Goal: Navigation & Orientation: Find specific page/section

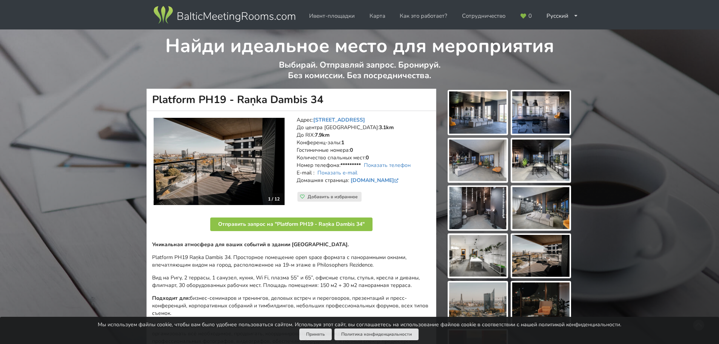
click at [480, 118] on img at bounding box center [477, 112] width 57 height 42
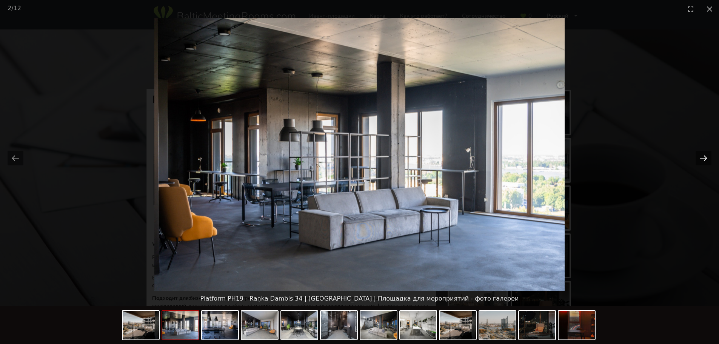
click at [705, 155] on button "Next slide" at bounding box center [704, 158] width 16 height 15
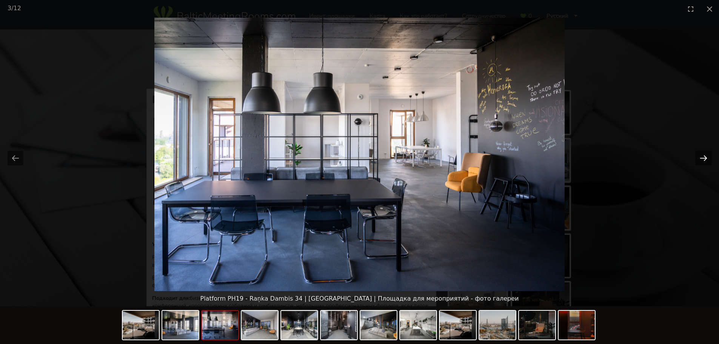
click at [705, 155] on button "Next slide" at bounding box center [704, 158] width 16 height 15
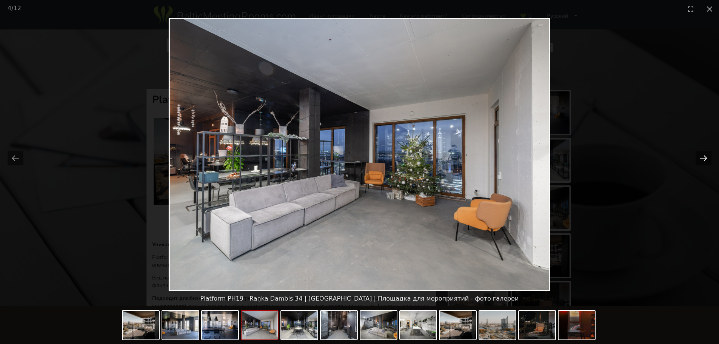
click at [705, 155] on button "Next slide" at bounding box center [704, 158] width 16 height 15
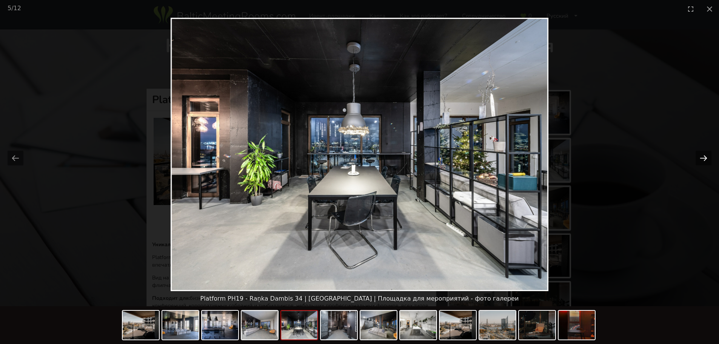
click at [705, 155] on button "Next slide" at bounding box center [704, 158] width 16 height 15
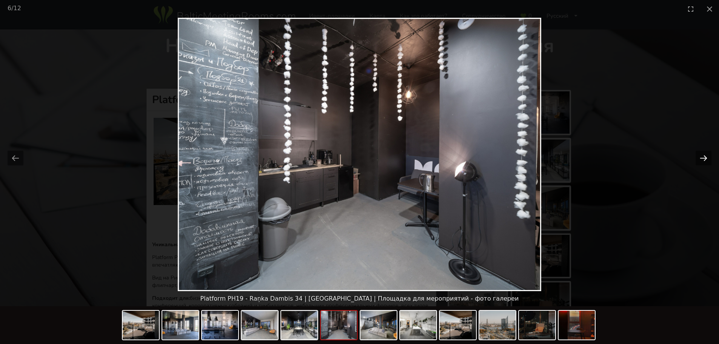
click at [705, 155] on button "Next slide" at bounding box center [704, 158] width 16 height 15
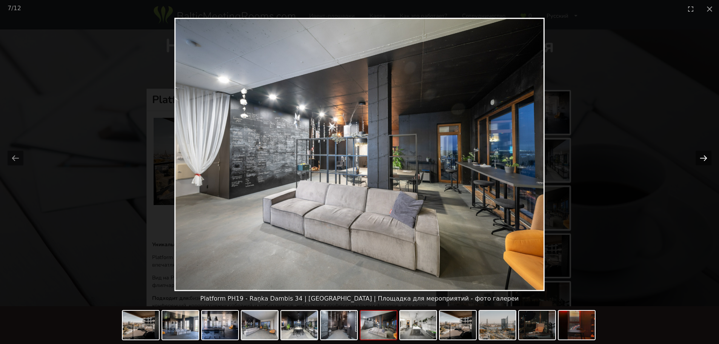
click at [705, 155] on button "Next slide" at bounding box center [704, 158] width 16 height 15
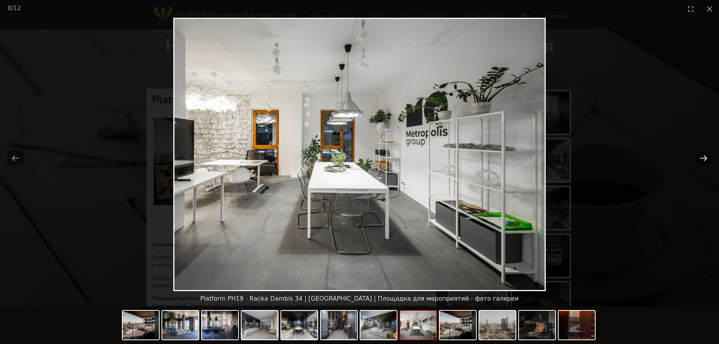
click at [705, 155] on button "Next slide" at bounding box center [704, 158] width 16 height 15
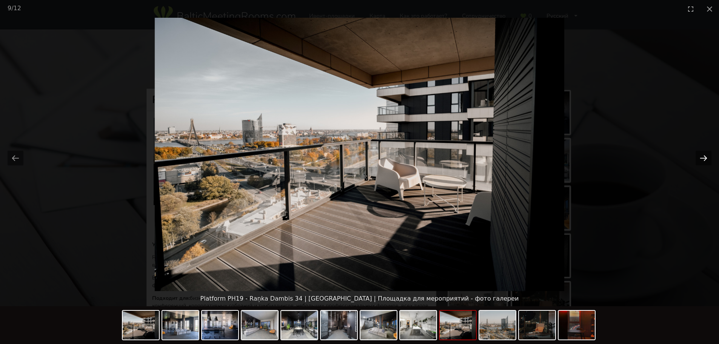
click at [705, 155] on button "Next slide" at bounding box center [704, 158] width 16 height 15
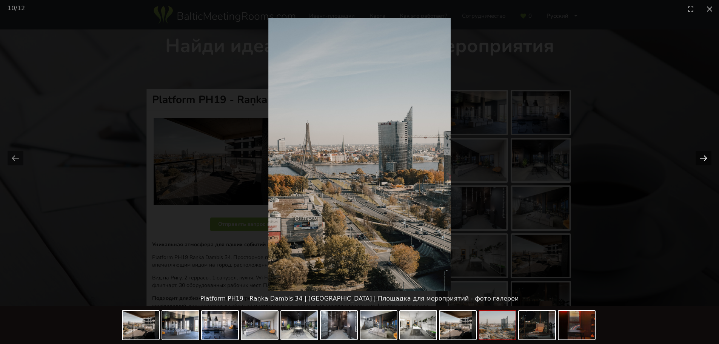
click at [705, 155] on button "Next slide" at bounding box center [704, 158] width 16 height 15
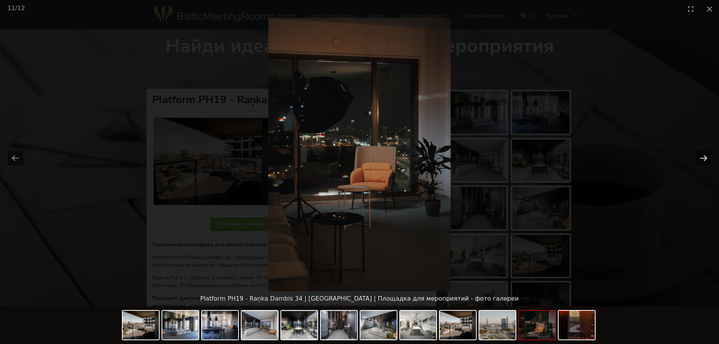
click at [705, 155] on button "Next slide" at bounding box center [704, 158] width 16 height 15
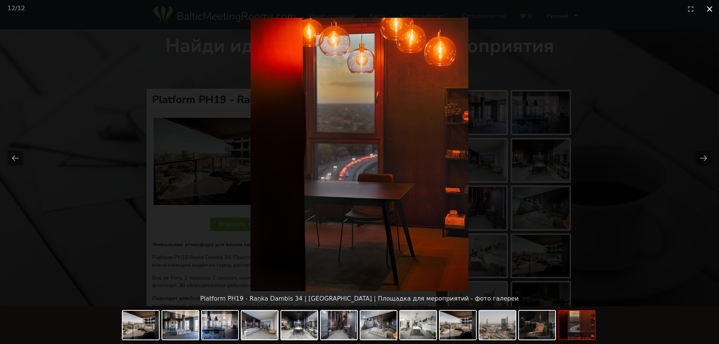
click at [704, 8] on button "Close gallery" at bounding box center [709, 9] width 19 height 18
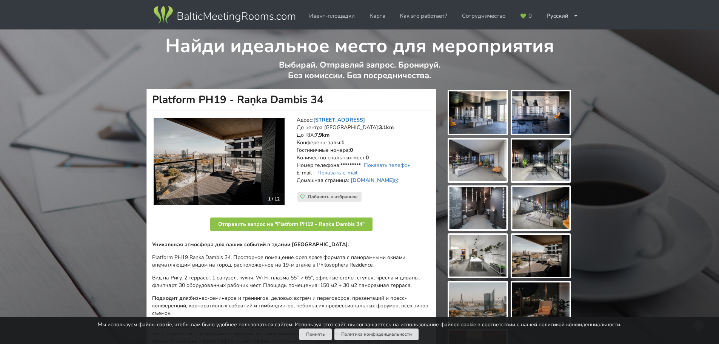
click at [332, 119] on link "Raņka Dambis 34, Рига" at bounding box center [339, 119] width 52 height 7
click at [347, 15] on link "Ивент-площадки" at bounding box center [332, 16] width 56 height 15
drag, startPoint x: 151, startPoint y: 99, endPoint x: 217, endPoint y: 100, distance: 66.8
click at [217, 100] on h1 "Platform PH19 - Raņka Dambis 34" at bounding box center [291, 100] width 290 height 22
click at [386, 19] on link "Карта" at bounding box center [377, 16] width 26 height 15
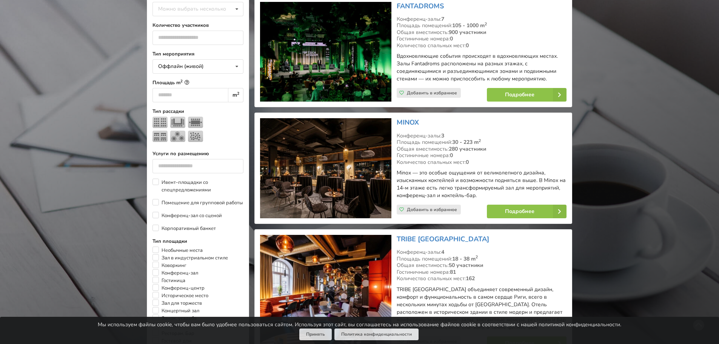
scroll to position [226, 0]
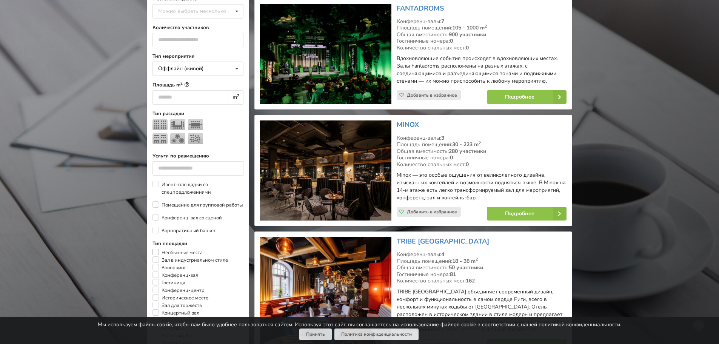
click at [155, 254] on label "Необычные места" at bounding box center [177, 253] width 50 height 8
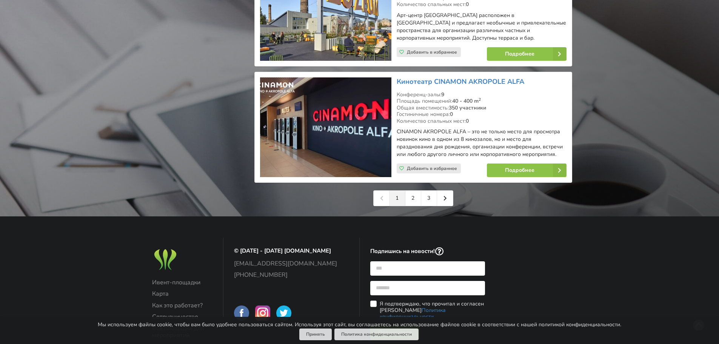
scroll to position [1792, 0]
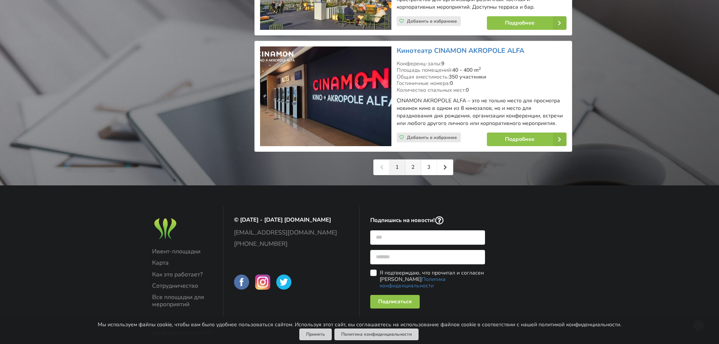
click at [414, 160] on link "2" at bounding box center [413, 167] width 16 height 15
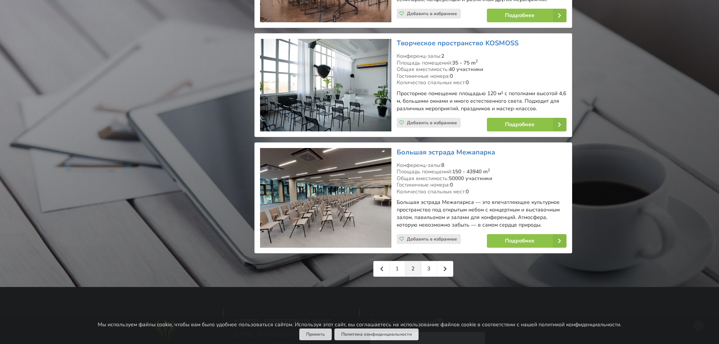
scroll to position [1623, 0]
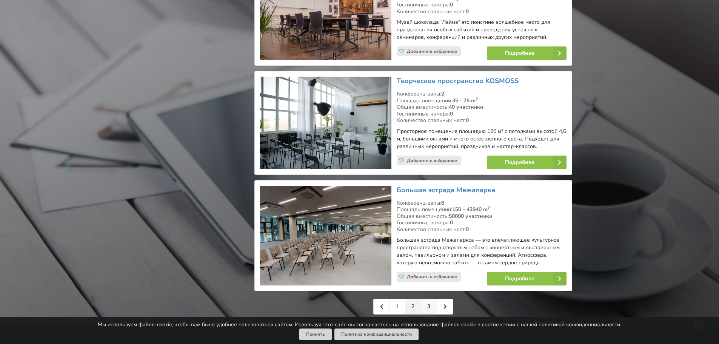
click at [427, 299] on link "3" at bounding box center [429, 306] width 16 height 15
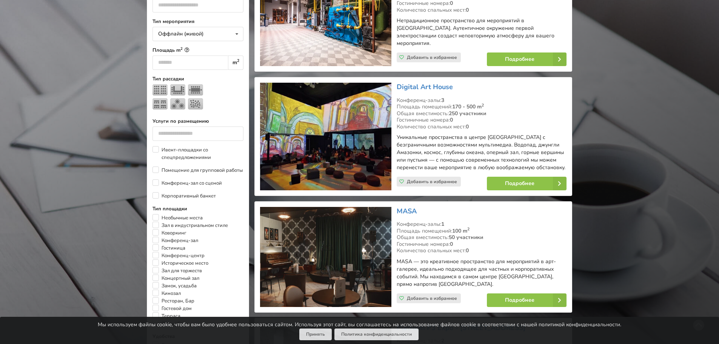
scroll to position [302, 0]
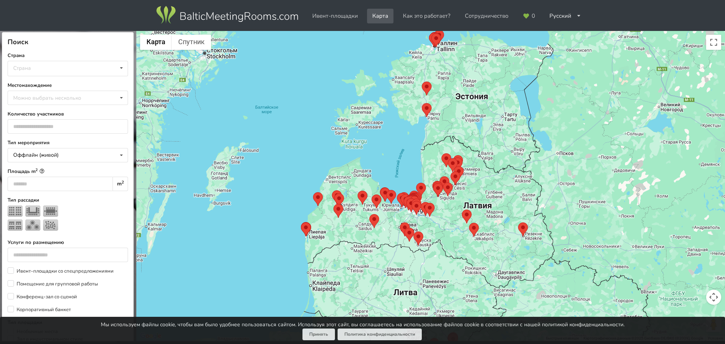
drag, startPoint x: 382, startPoint y: 158, endPoint x: 428, endPoint y: 213, distance: 72.3
click at [425, 203] on area at bounding box center [425, 203] width 0 height 0
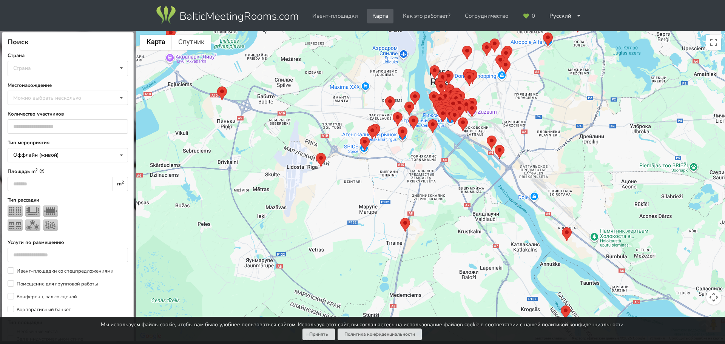
drag, startPoint x: 415, startPoint y: 136, endPoint x: 448, endPoint y: 232, distance: 100.8
click at [448, 232] on div at bounding box center [430, 186] width 588 height 310
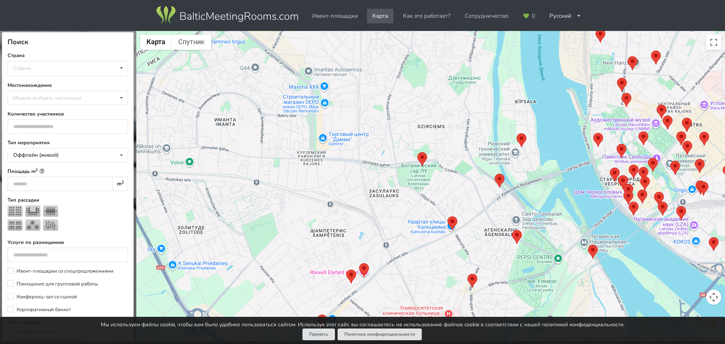
drag, startPoint x: 457, startPoint y: 131, endPoint x: 496, endPoint y: 227, distance: 104.0
click at [496, 227] on div at bounding box center [430, 186] width 588 height 310
click at [494, 174] on area at bounding box center [494, 174] width 0 height 0
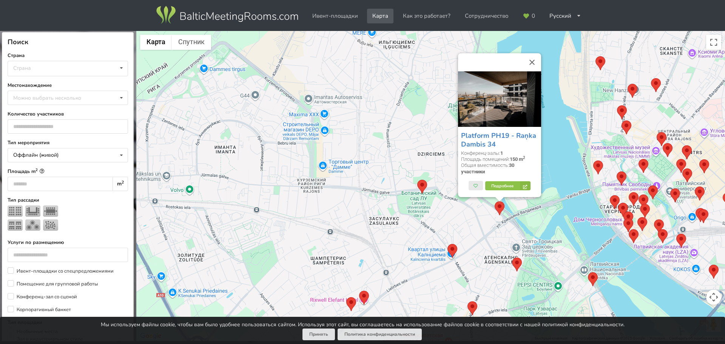
click at [445, 201] on div "Platform PH19 - Raņka Dambis 34 Конференц-залы: 1 Площадь помещений: 150 m 2 Об…" at bounding box center [430, 186] width 588 height 310
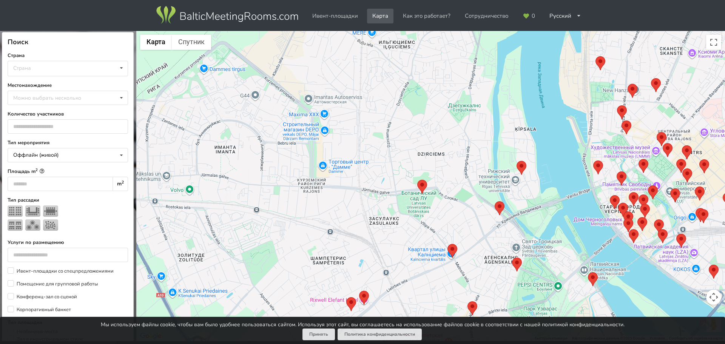
click at [417, 186] on div at bounding box center [430, 186] width 588 height 310
click at [516, 161] on area at bounding box center [516, 161] width 0 height 0
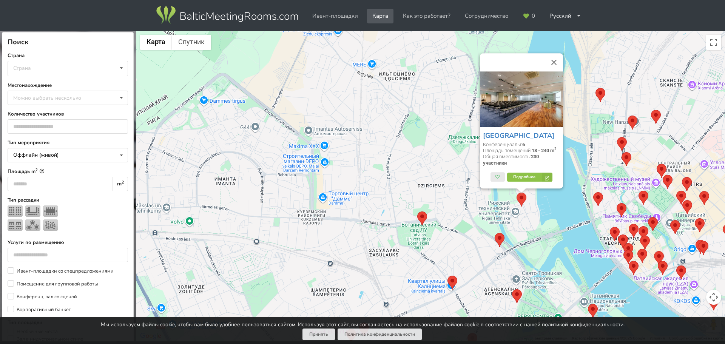
click at [415, 225] on div "[GEOGRAPHIC_DATA] Конференц-залы: 6 Площадь помещений: 18 - 240 m 2 Общая вмест…" at bounding box center [430, 186] width 588 height 310
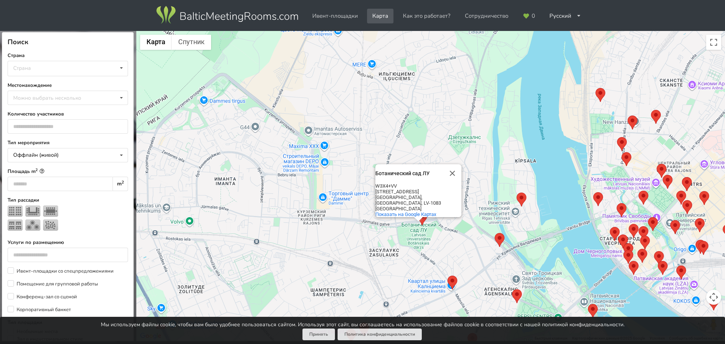
click at [431, 186] on div "Ботанический сад ЛУ Ботанический сад ЛУ W3X4+VV Kandavas [STREET_ADDRESS] Показ…" at bounding box center [725, 186] width 588 height 0
click at [419, 226] on div "Ботанический сад ЛУ Ботанический сад ЛУ W3X4+VV Kandavas [STREET_ADDRESS] Показ…" at bounding box center [430, 186] width 588 height 310
click at [422, 221] on div at bounding box center [417, 219] width 9 height 5
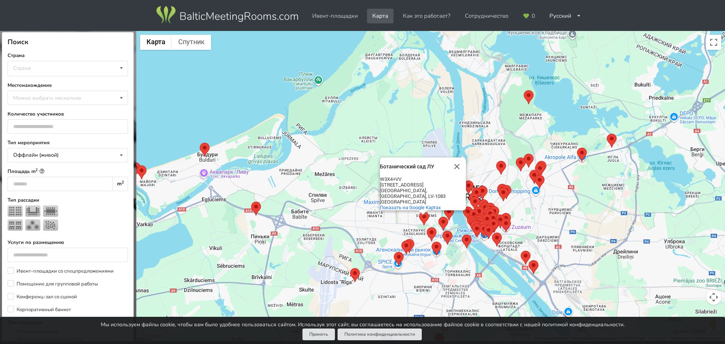
click at [426, 227] on area at bounding box center [426, 227] width 0 height 0
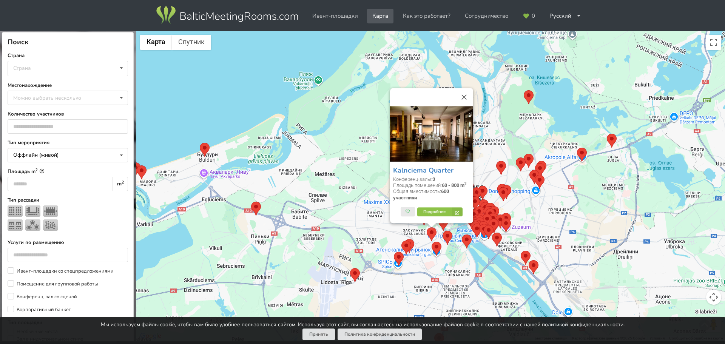
click at [369, 243] on div "Kalnciema Quarter Конференц-залы: 3 Площадь помещений: 60 - 800 m 2 Общая вмест…" at bounding box center [430, 186] width 588 height 310
